Goal: Information Seeking & Learning: Learn about a topic

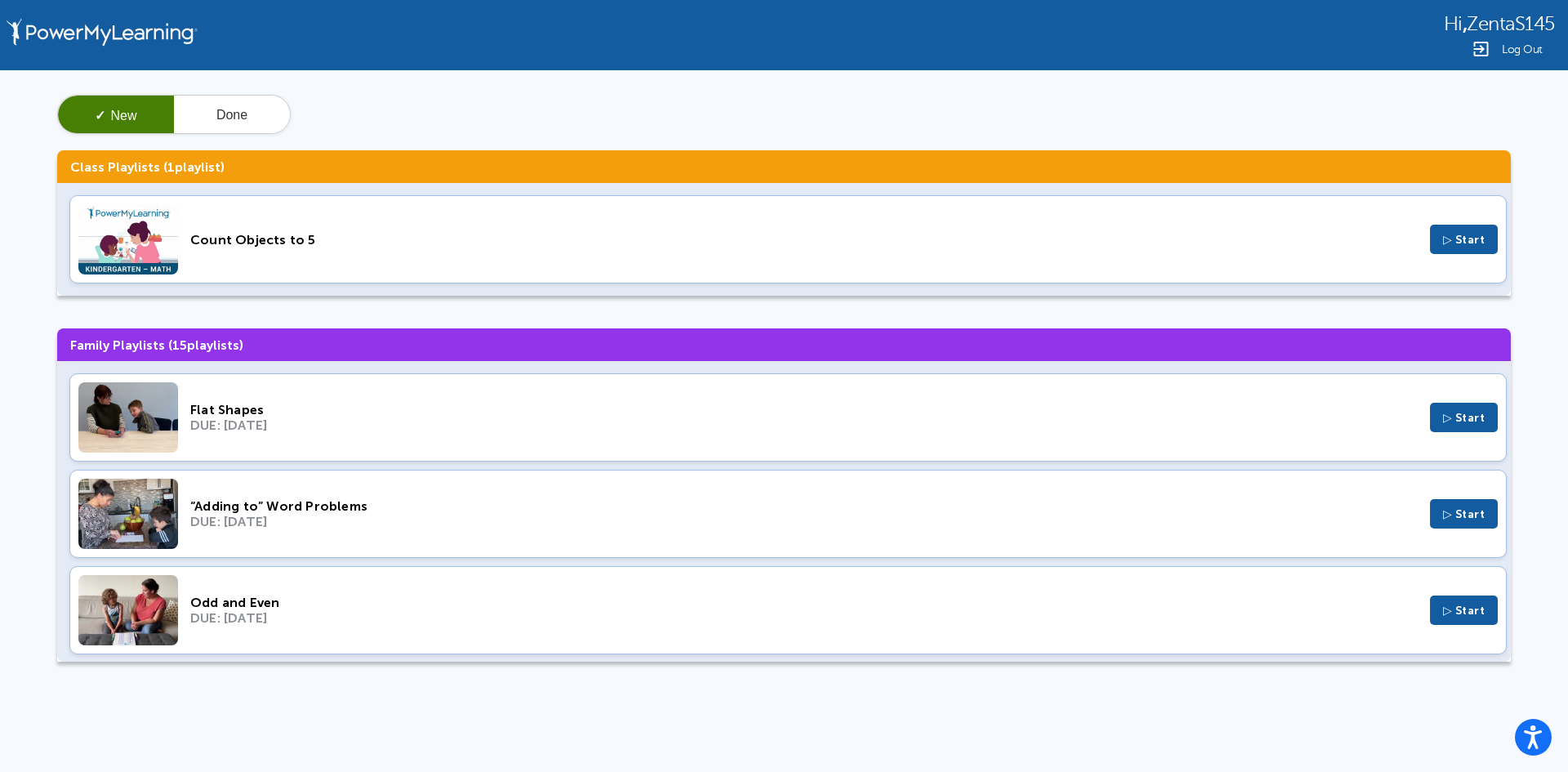
click at [210, 430] on div "DUE: [DATE]" at bounding box center [803, 424] width 1228 height 15
drag, startPoint x: 326, startPoint y: 530, endPoint x: 252, endPoint y: 510, distance: 76.7
click at [252, 510] on div "“Adding to” Word Problems" at bounding box center [803, 506] width 1228 height 15
click at [292, 604] on div "Odd and Even" at bounding box center [803, 602] width 1228 height 15
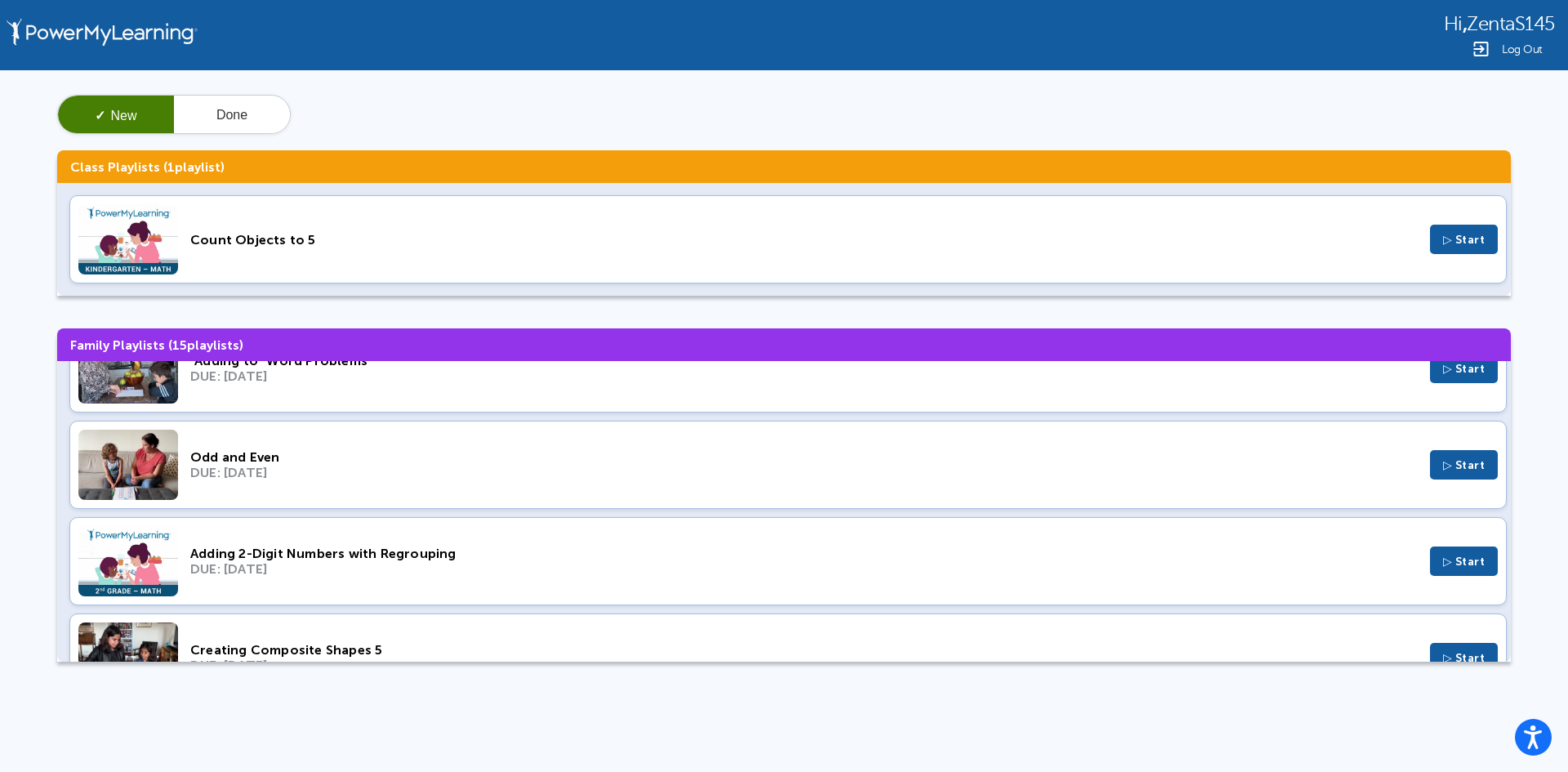
scroll to position [165, 0]
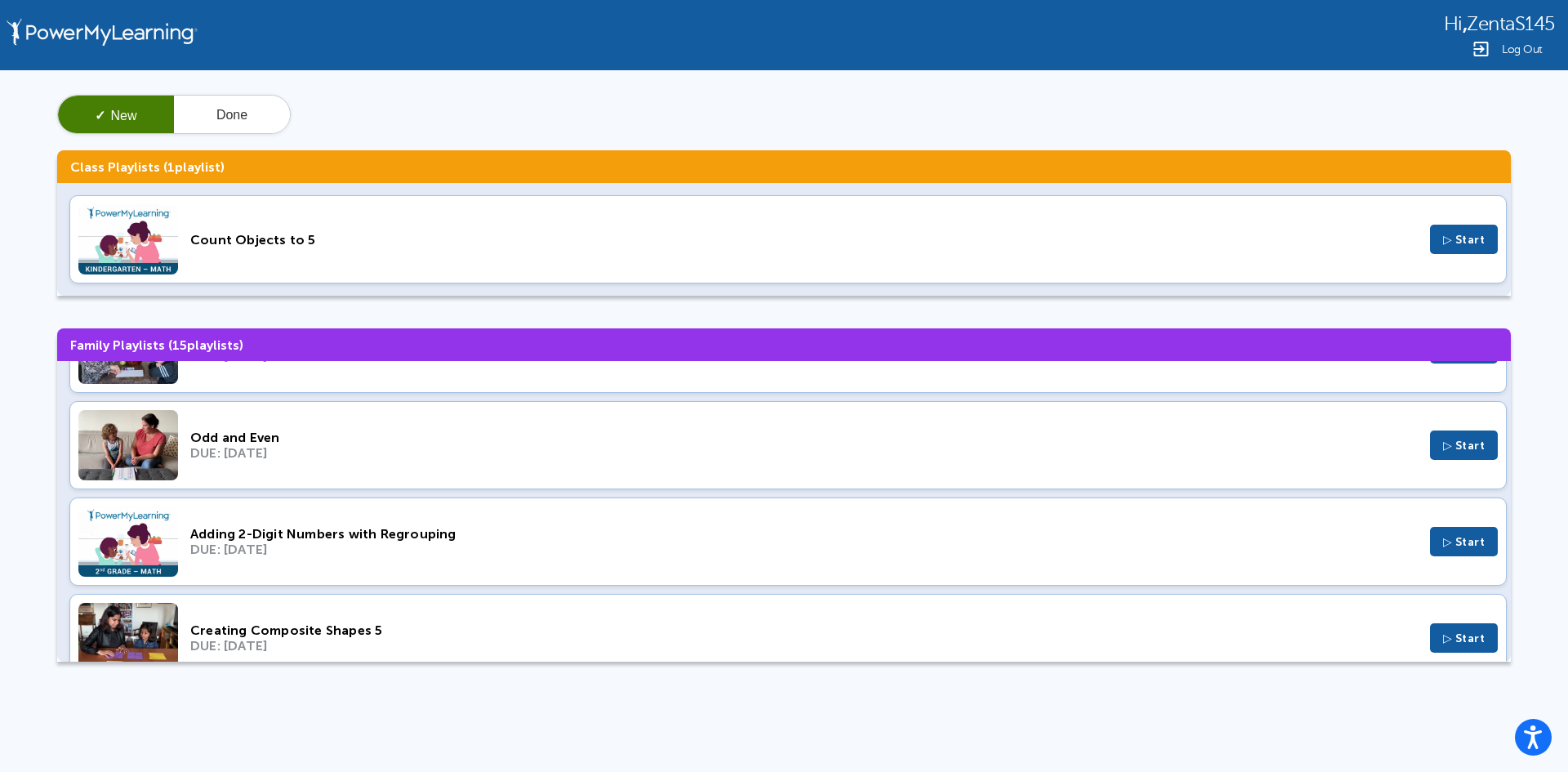
click at [340, 550] on div "DUE: Feb 19, 2023" at bounding box center [803, 549] width 1228 height 15
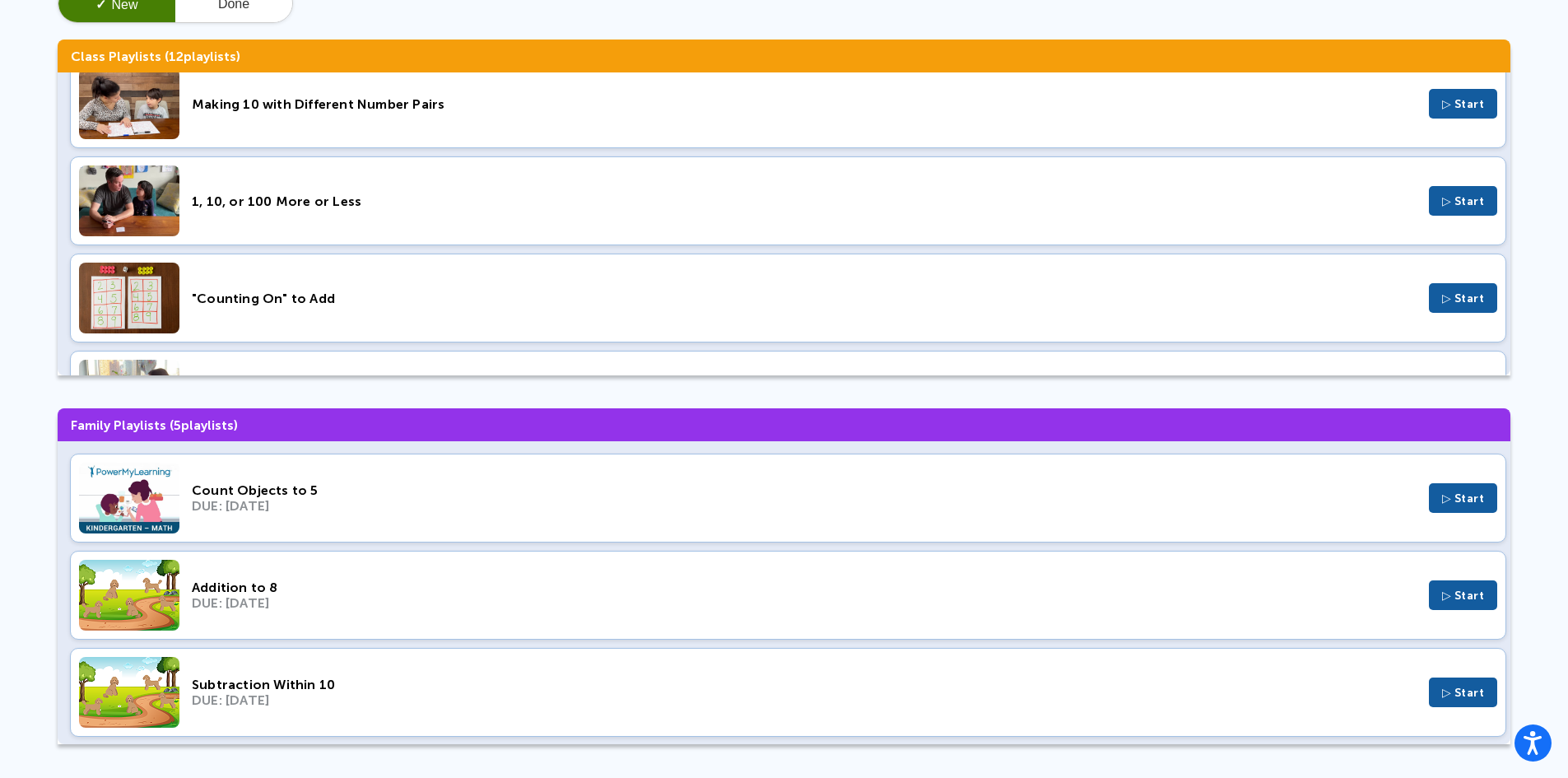
scroll to position [116, 0]
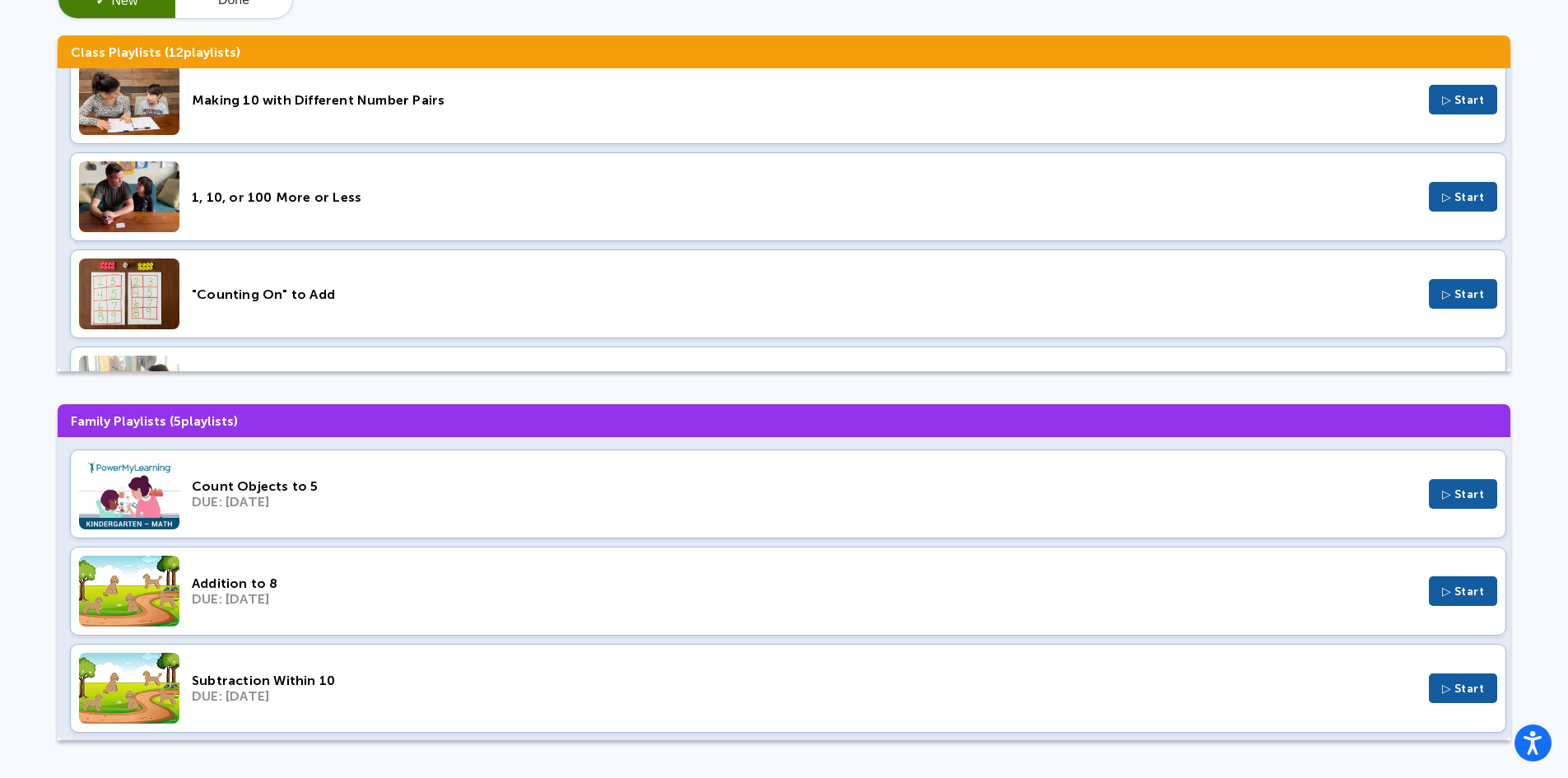
click at [294, 479] on div "Count Objects to 5" at bounding box center [803, 486] width 1224 height 16
click at [315, 609] on div "Addition to 8 DUE: Aug 14, 2022 ▷ Start" at bounding box center [788, 591] width 1436 height 89
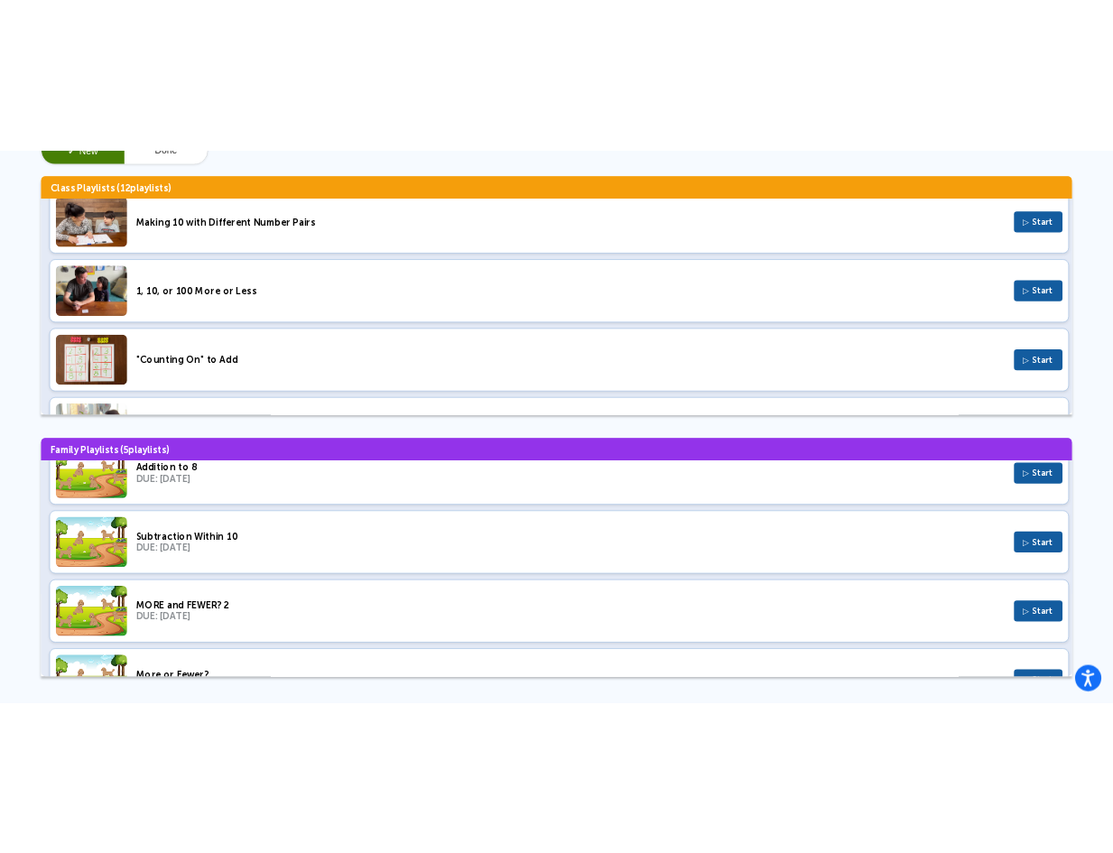
scroll to position [0, 0]
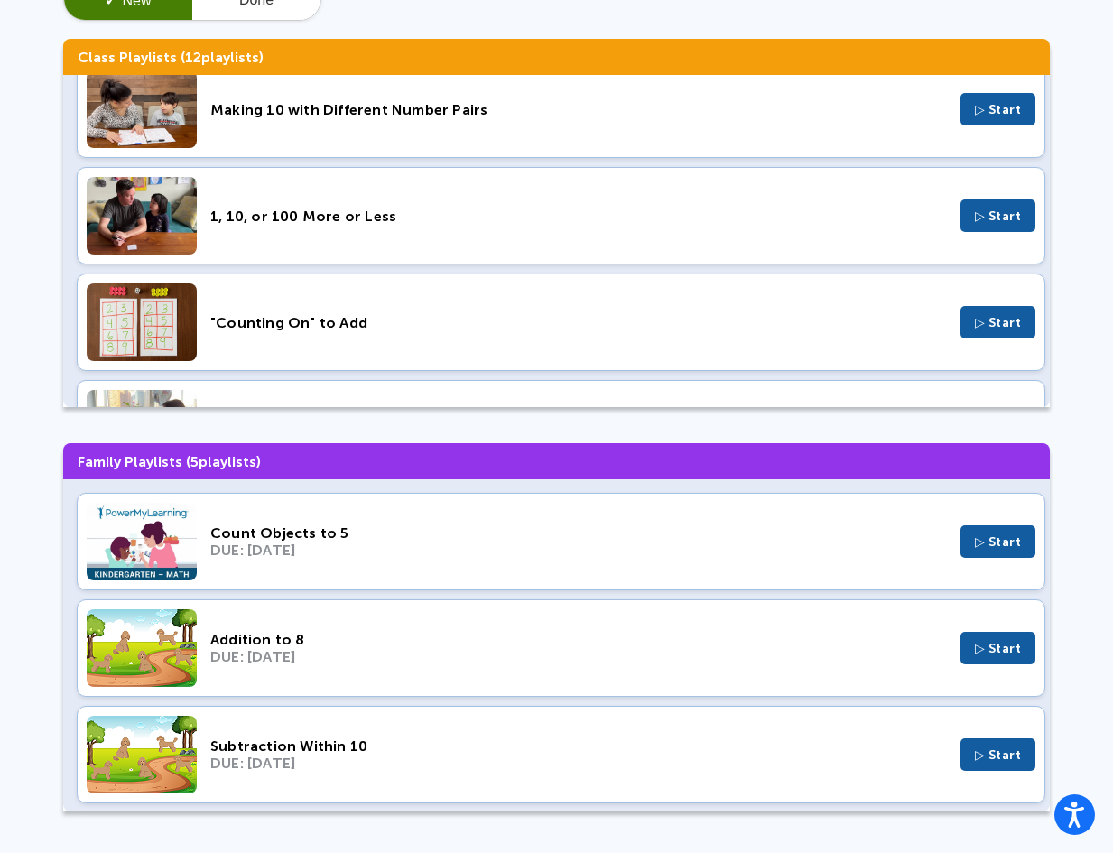
click at [557, 524] on div "Count Objects to 5 DUE: Aug 17, 2025 ▷ Start" at bounding box center [561, 542] width 969 height 98
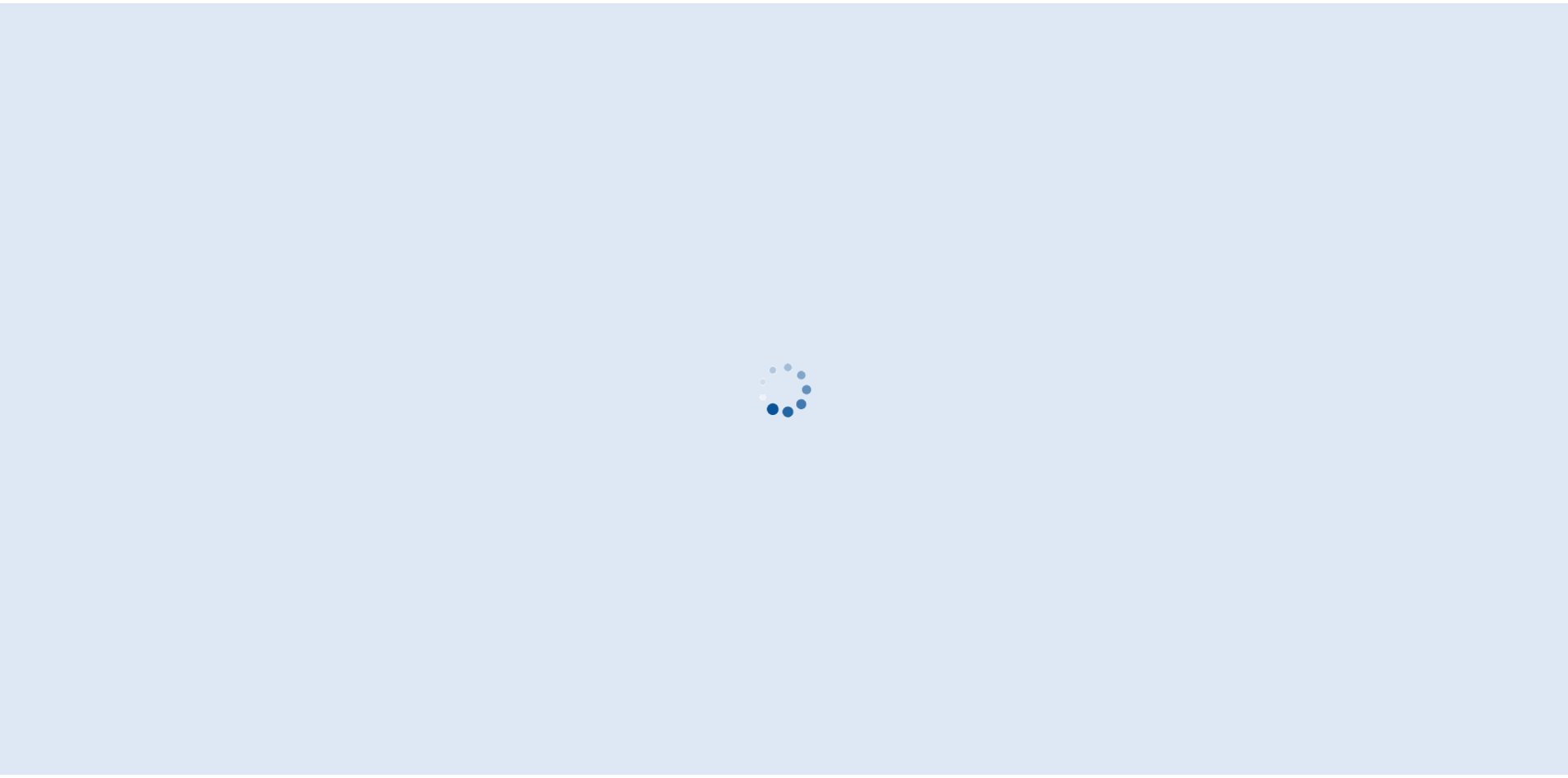
scroll to position [38, 0]
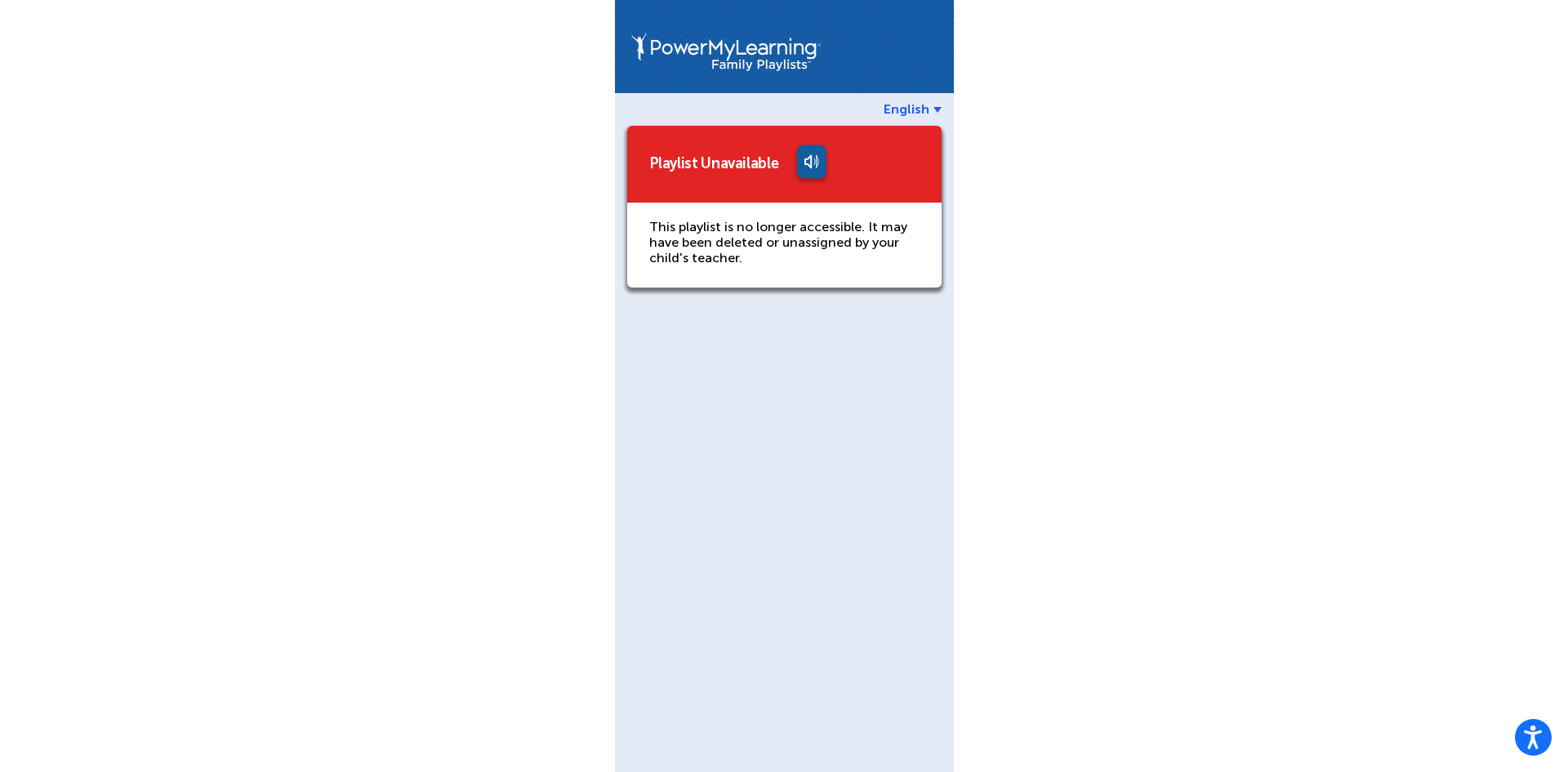
drag, startPoint x: 707, startPoint y: 389, endPoint x: 739, endPoint y: 380, distance: 33.2
click at [739, 380] on div "Playlist Unavailable This playlist is no longer accessible. It may have been de…" at bounding box center [784, 440] width 315 height 662
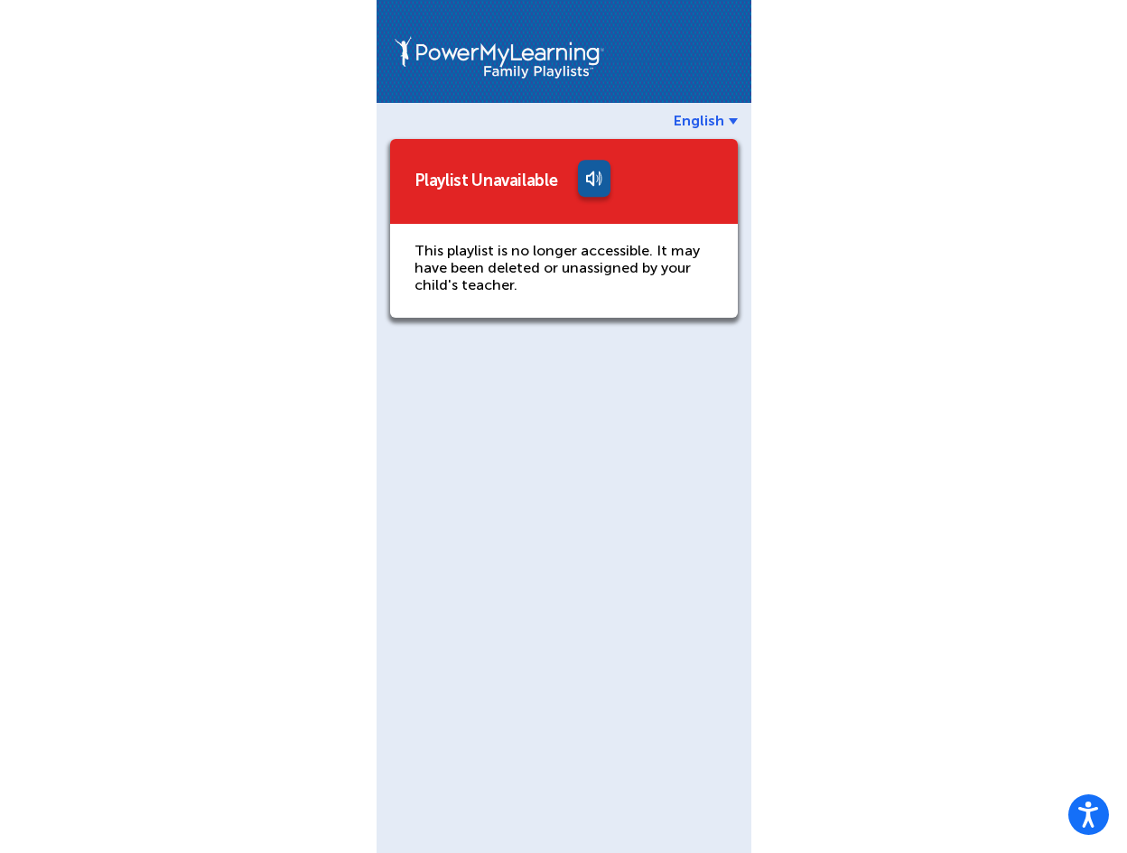
click at [1030, 492] on div "English Playlist Unavailable This playlist is no longer accessible. It may have…" at bounding box center [563, 426] width 1127 height 853
